Goal: Transaction & Acquisition: Purchase product/service

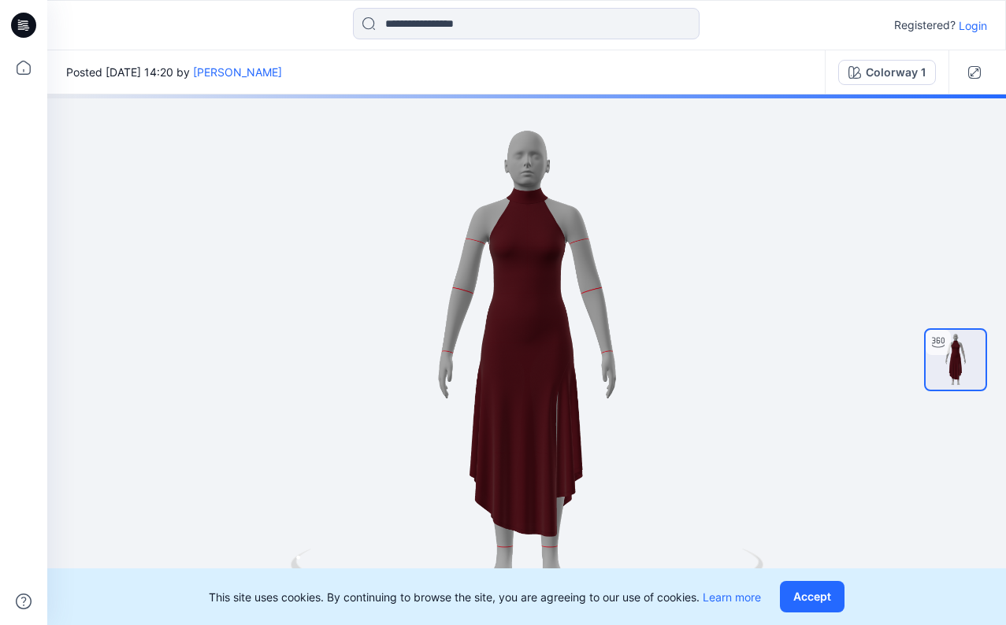
click at [33, 27] on icon at bounding box center [23, 25] width 25 height 25
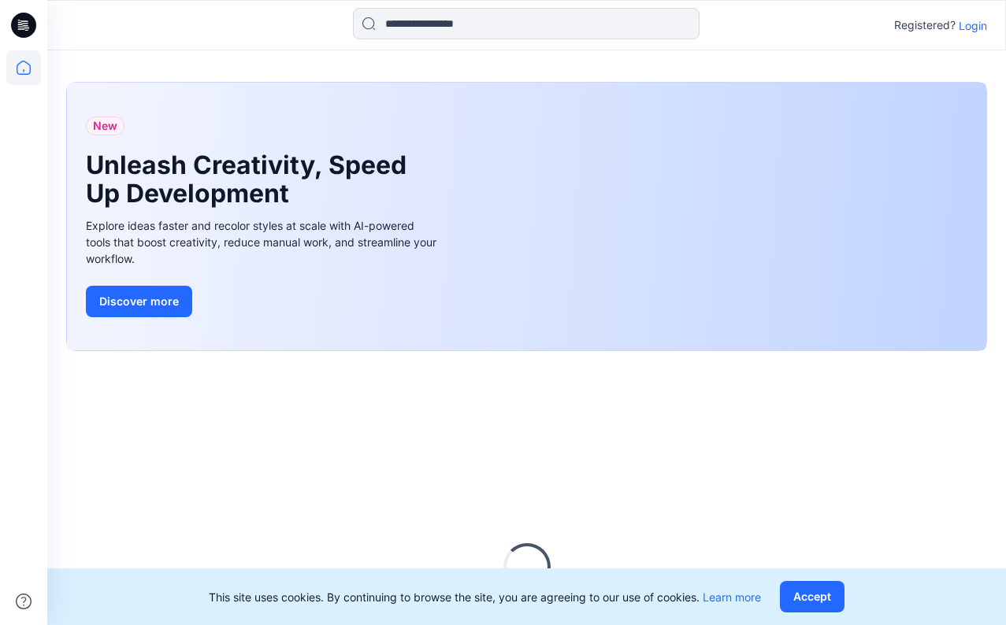
click at [973, 26] on p "Login" at bounding box center [973, 25] width 28 height 17
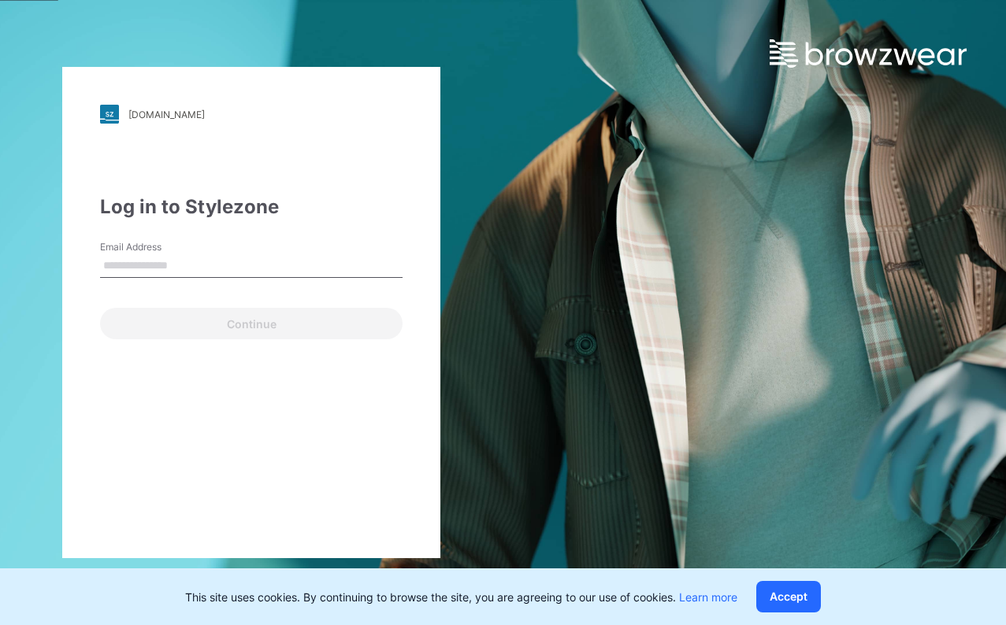
click at [150, 273] on input "Email Address" at bounding box center [251, 266] width 302 height 24
click at [246, 264] on input "Email Address" at bounding box center [251, 266] width 302 height 24
type input "**********"
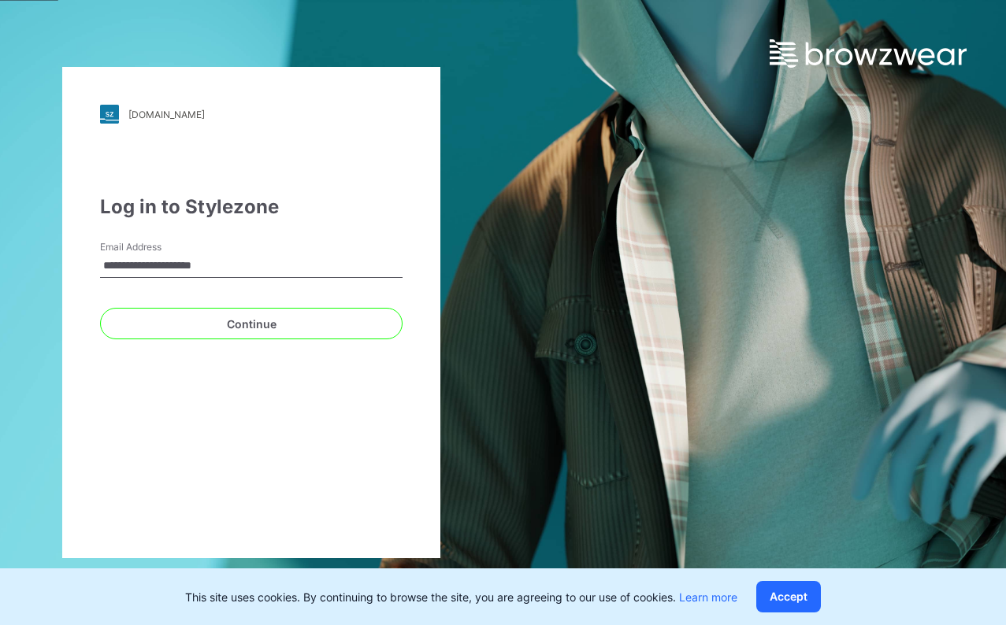
click at [251, 324] on button "Continue" at bounding box center [251, 324] width 302 height 32
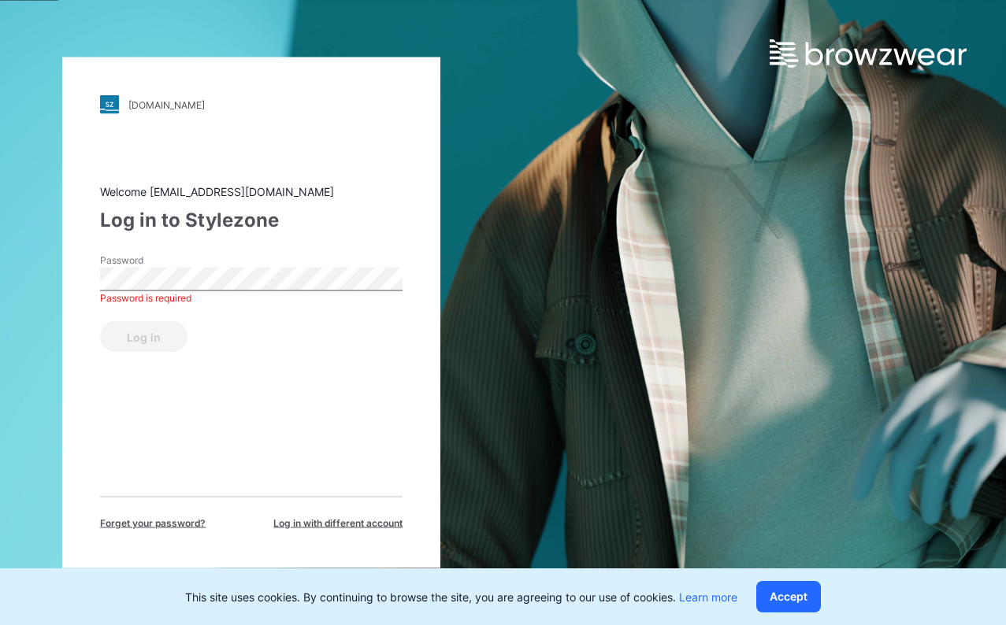
click at [143, 336] on button "Log in" at bounding box center [143, 337] width 87 height 32
